Goal: Task Accomplishment & Management: Use online tool/utility

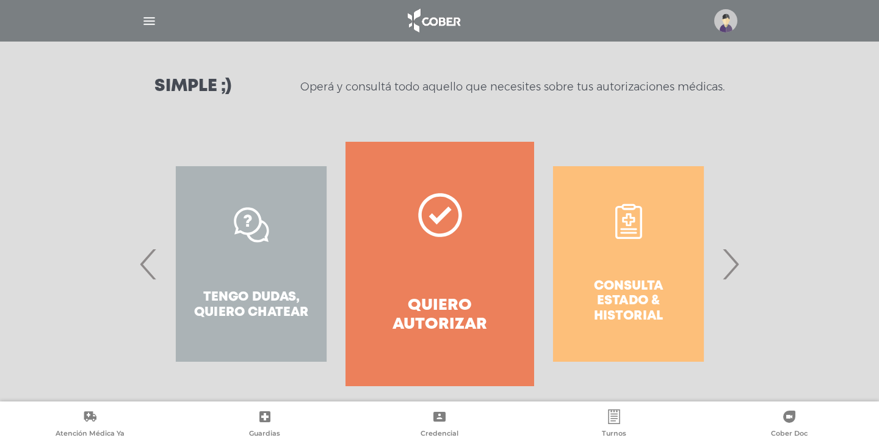
scroll to position [170, 0]
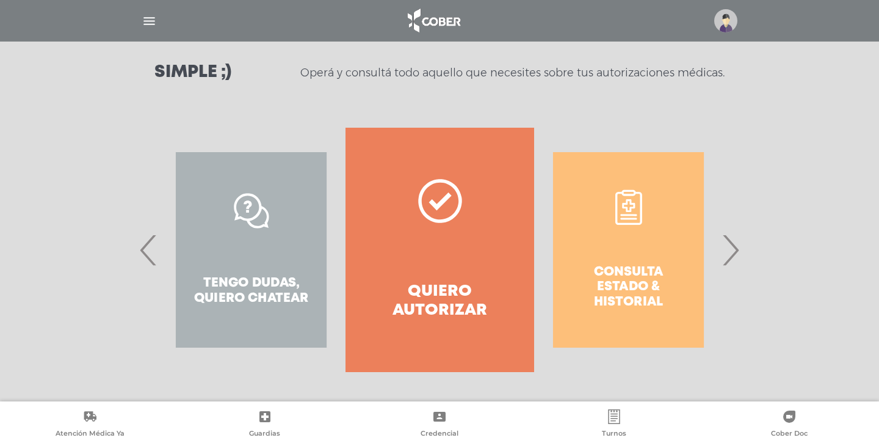
click at [628, 266] on div "Consulta estado & historial" at bounding box center [628, 250] width 189 height 244
click at [735, 244] on span "›" at bounding box center [731, 250] width 24 height 66
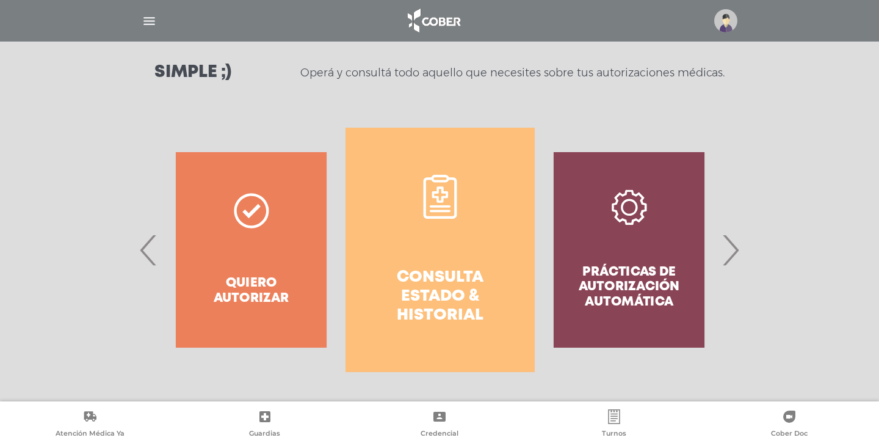
click at [424, 243] on link "Consulta estado & historial" at bounding box center [440, 250] width 189 height 244
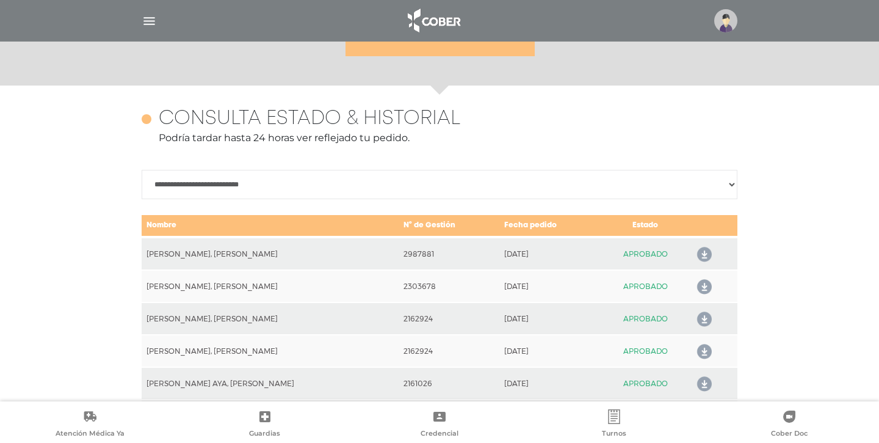
scroll to position [487, 0]
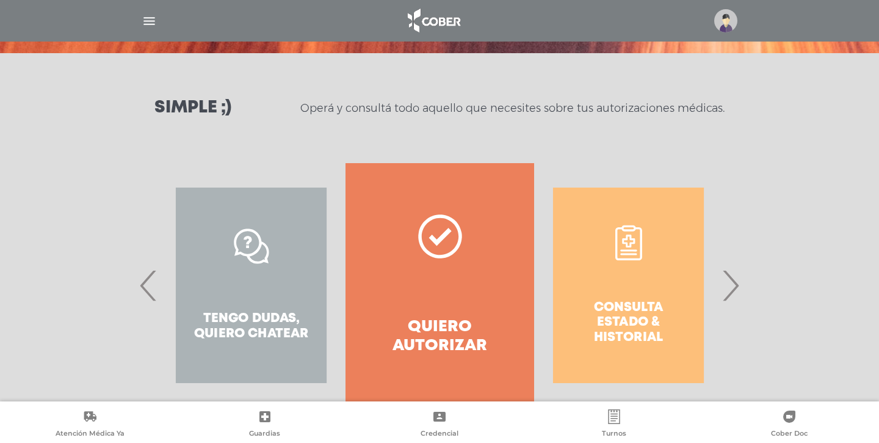
scroll to position [170, 0]
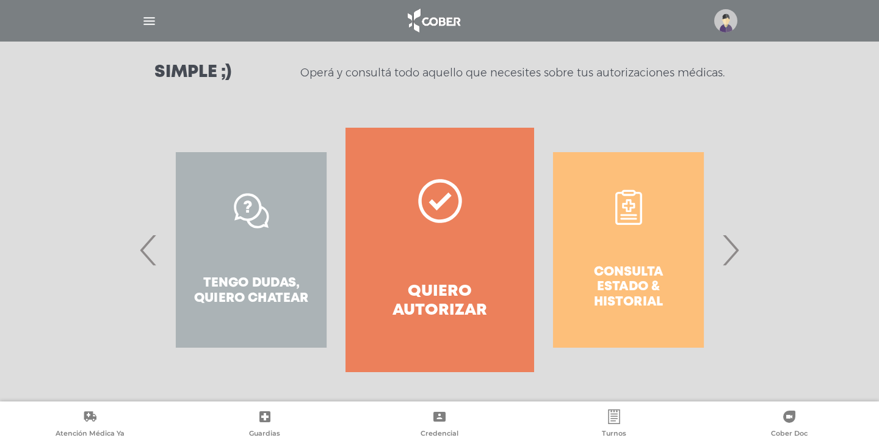
click at [137, 253] on span "‹" at bounding box center [149, 250] width 24 height 66
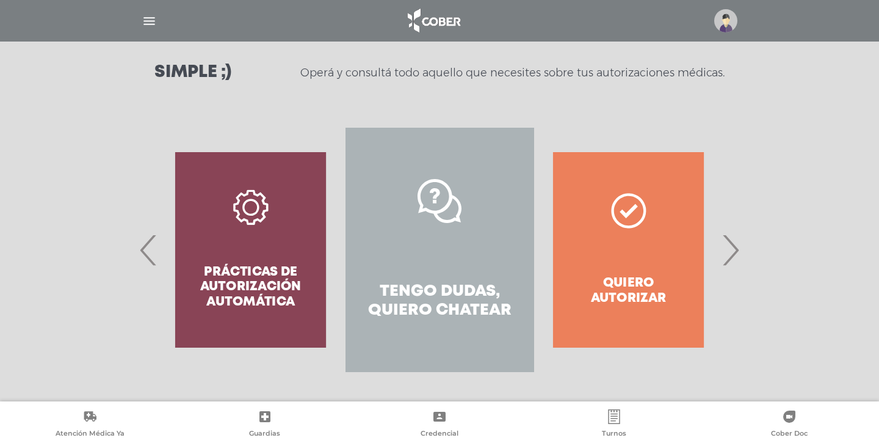
click at [431, 234] on link "Tengo dudas, quiero chatear" at bounding box center [440, 250] width 189 height 244
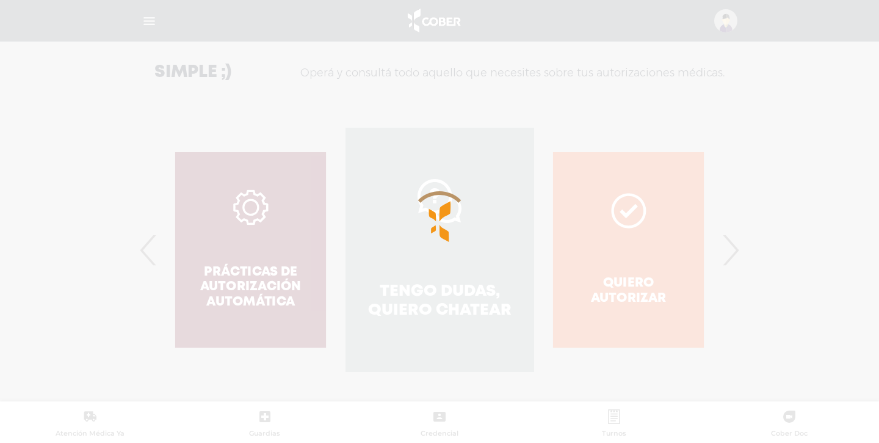
scroll to position [294, 0]
